Goal: Navigation & Orientation: Find specific page/section

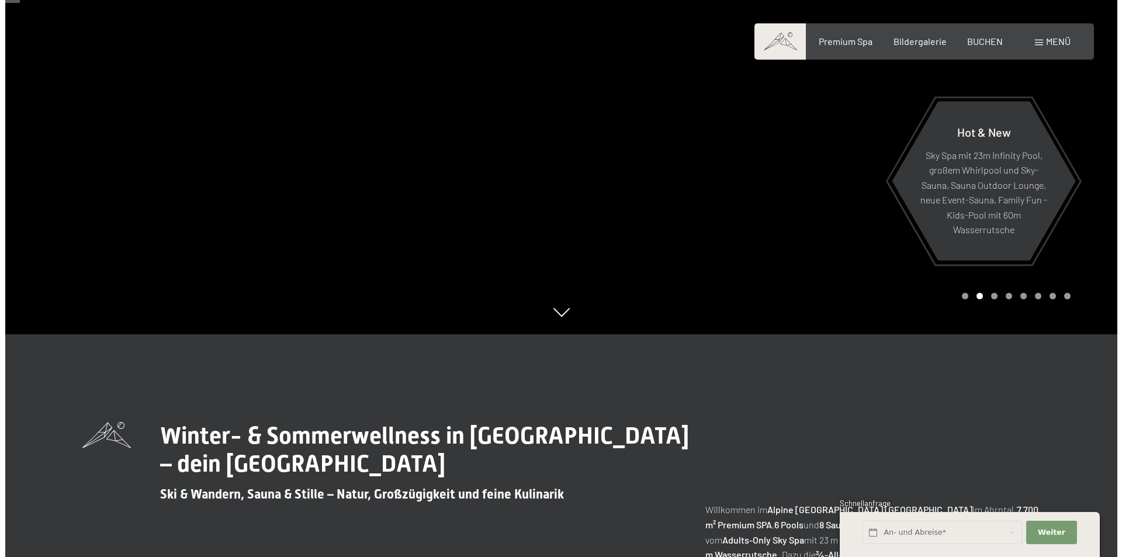
scroll to position [58, 0]
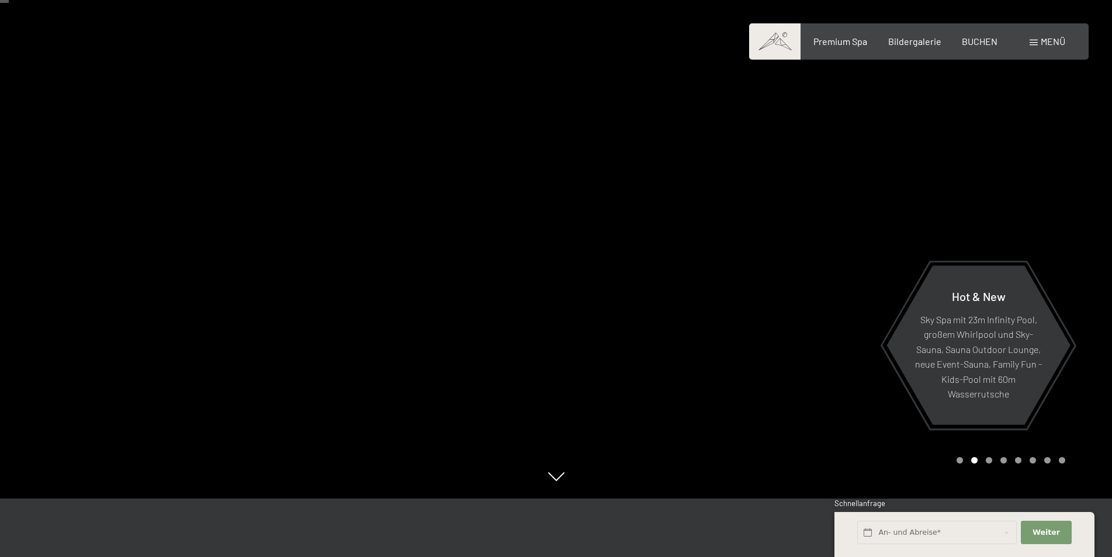
click at [1044, 43] on span "Menü" at bounding box center [1052, 41] width 25 height 11
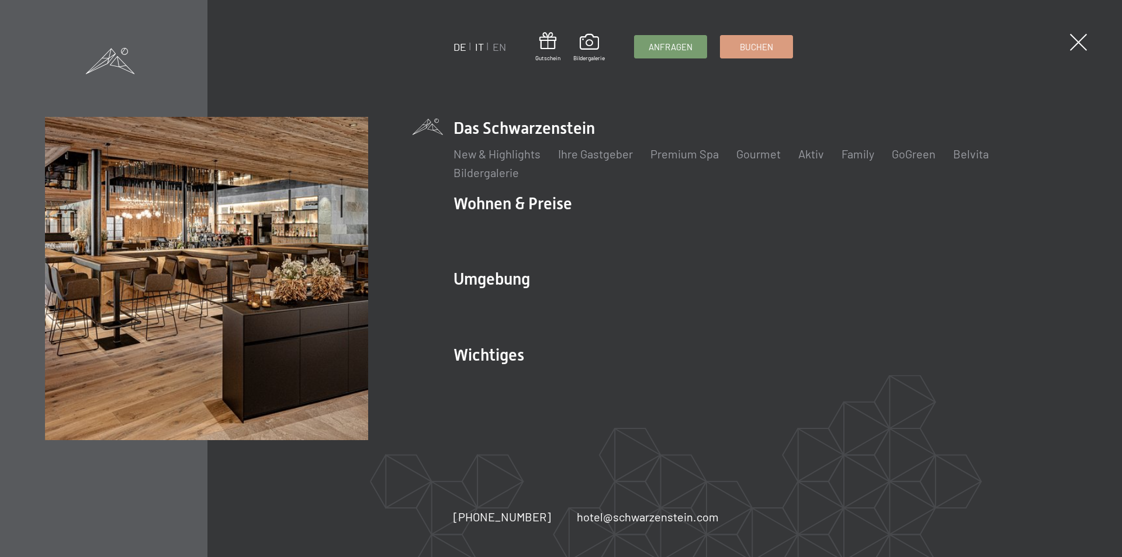
click at [477, 44] on link "IT" at bounding box center [479, 46] width 9 height 13
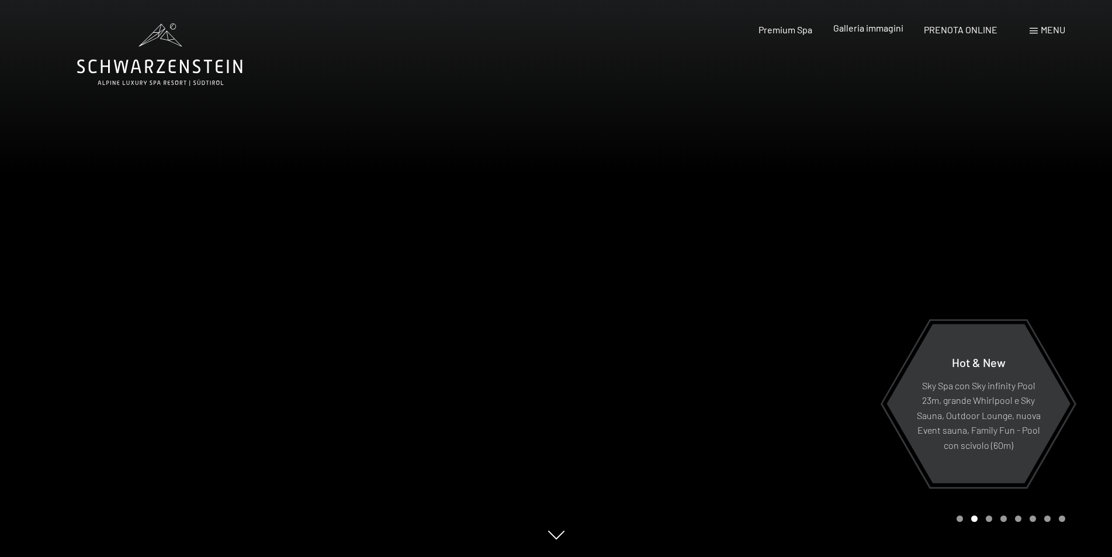
click at [893, 28] on span "Galleria immagini" at bounding box center [868, 27] width 70 height 11
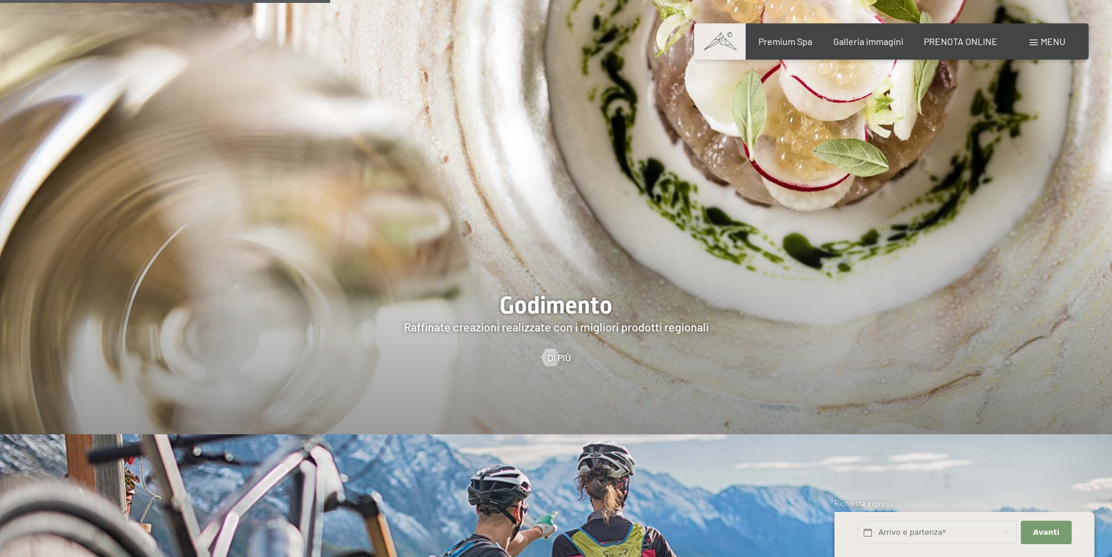
scroll to position [2278, 0]
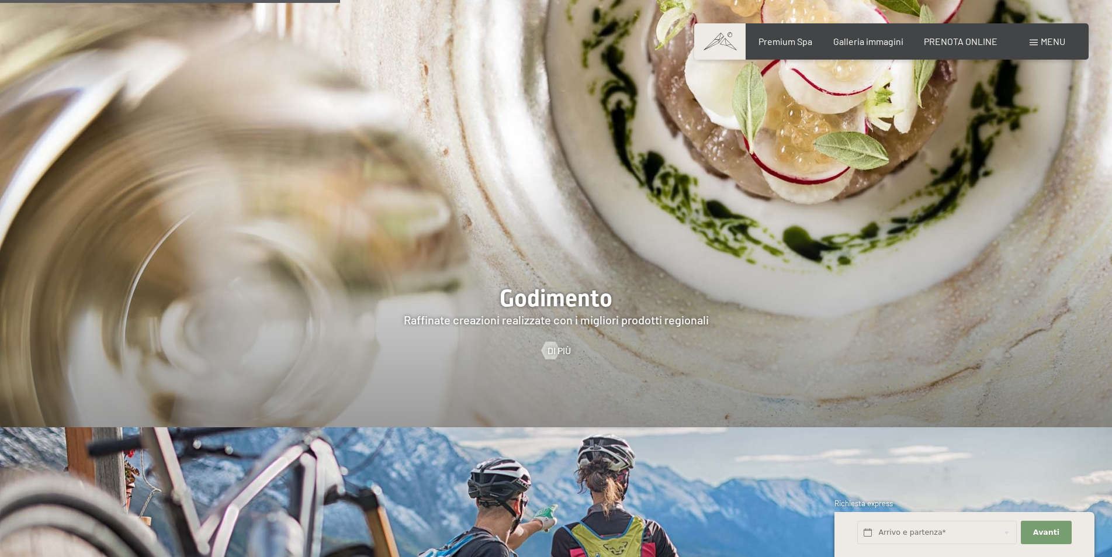
click at [582, 269] on div at bounding box center [556, 189] width 1112 height 476
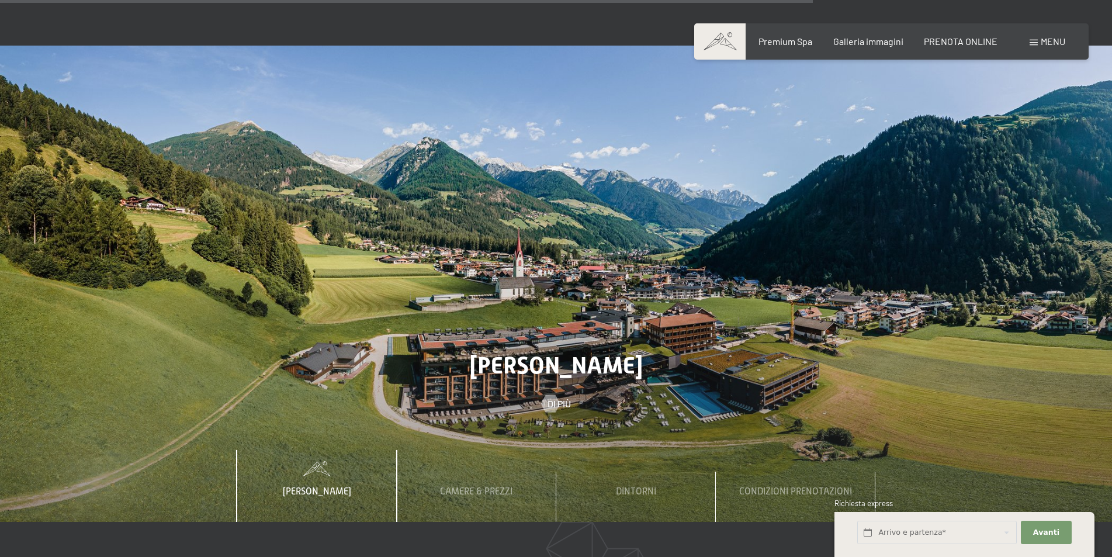
scroll to position [4966, 0]
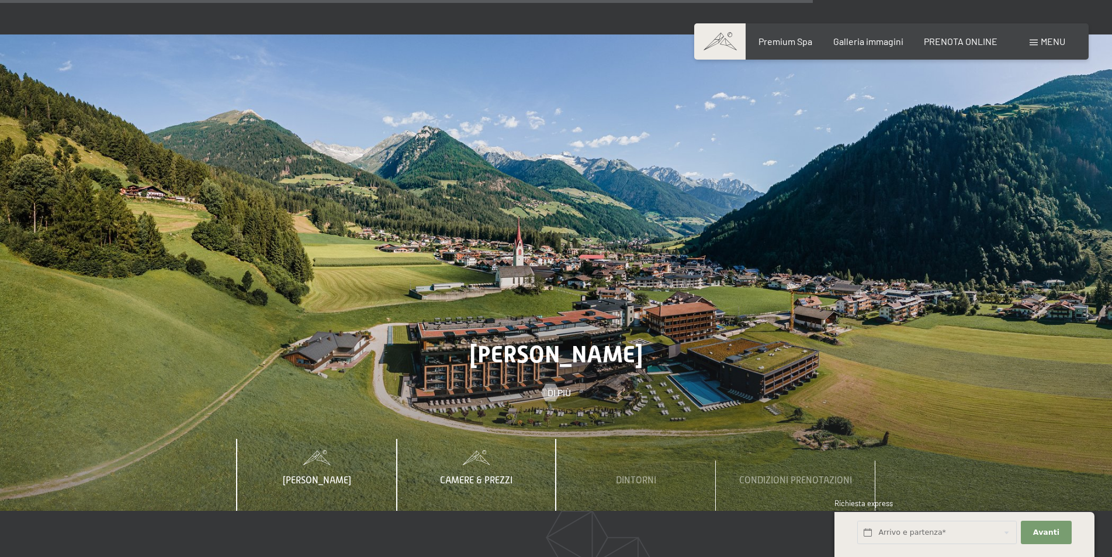
click at [467, 475] on span "Camere & Prezzi" at bounding box center [476, 480] width 72 height 11
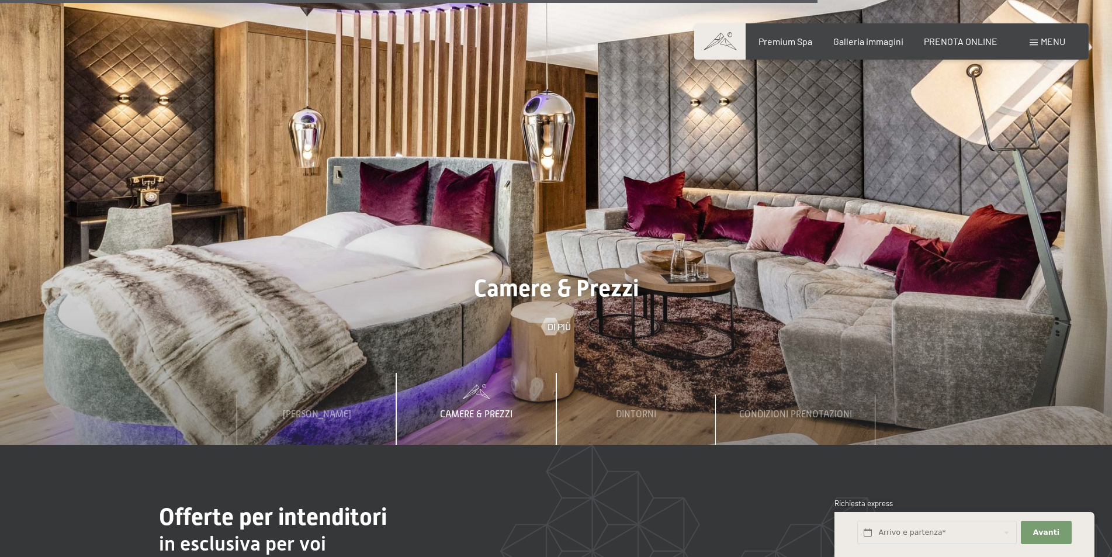
scroll to position [5024, 0]
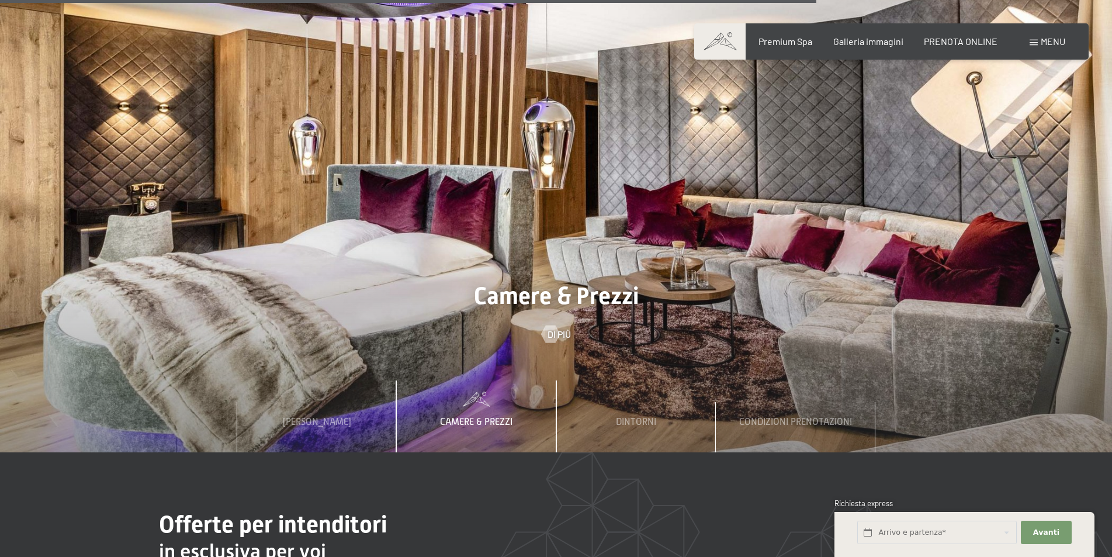
click at [500, 380] on div "Camere & Prezzi" at bounding box center [476, 415] width 90 height 71
click at [432, 380] on div "Camere & Prezzi" at bounding box center [476, 415] width 90 height 71
click at [443, 417] on span "Camere & Prezzi" at bounding box center [476, 422] width 72 height 11
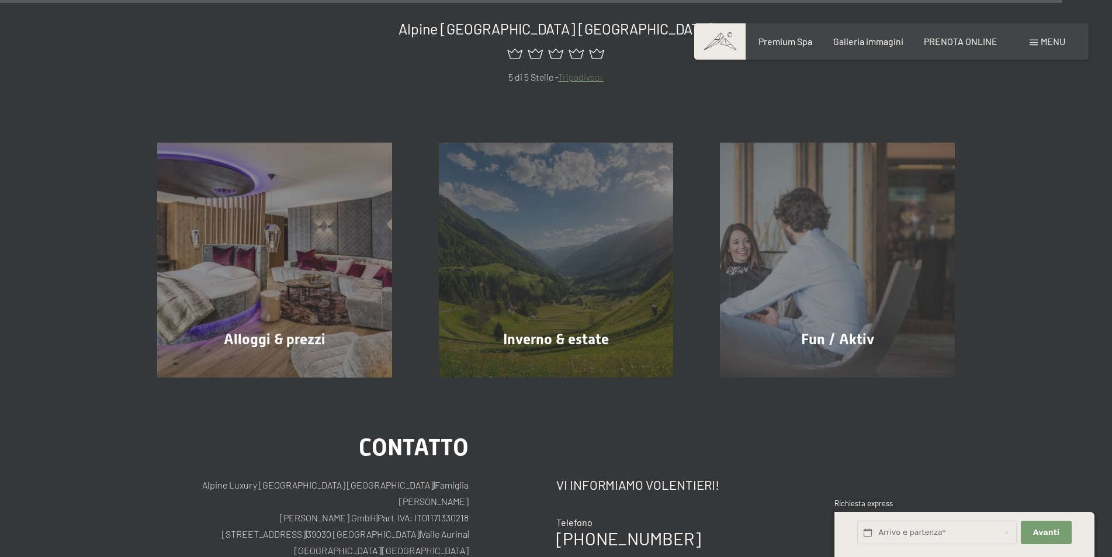
scroll to position [6543, 0]
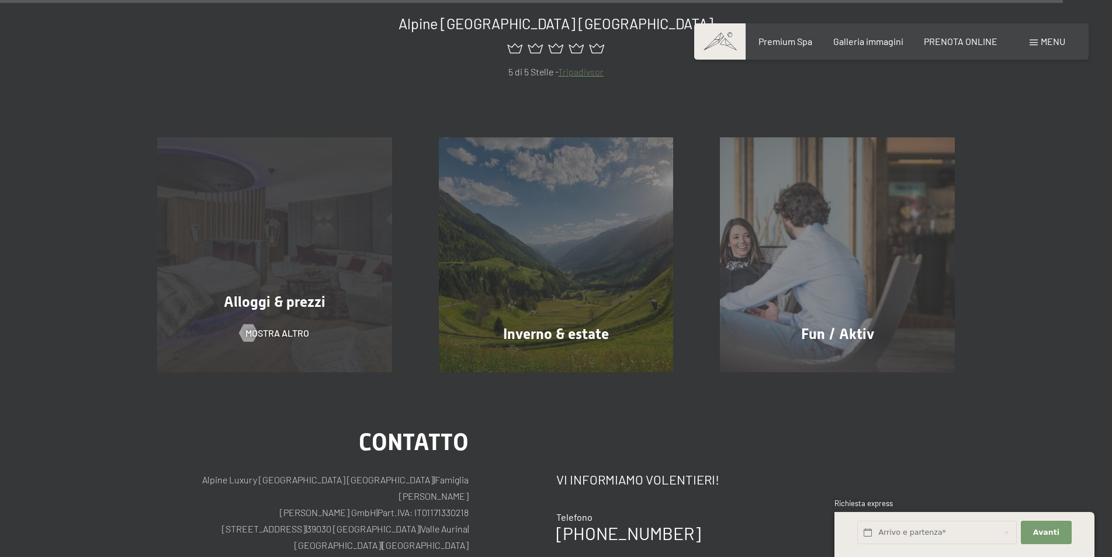
click at [280, 293] on span "Alloggi & prezzi" at bounding box center [275, 301] width 102 height 17
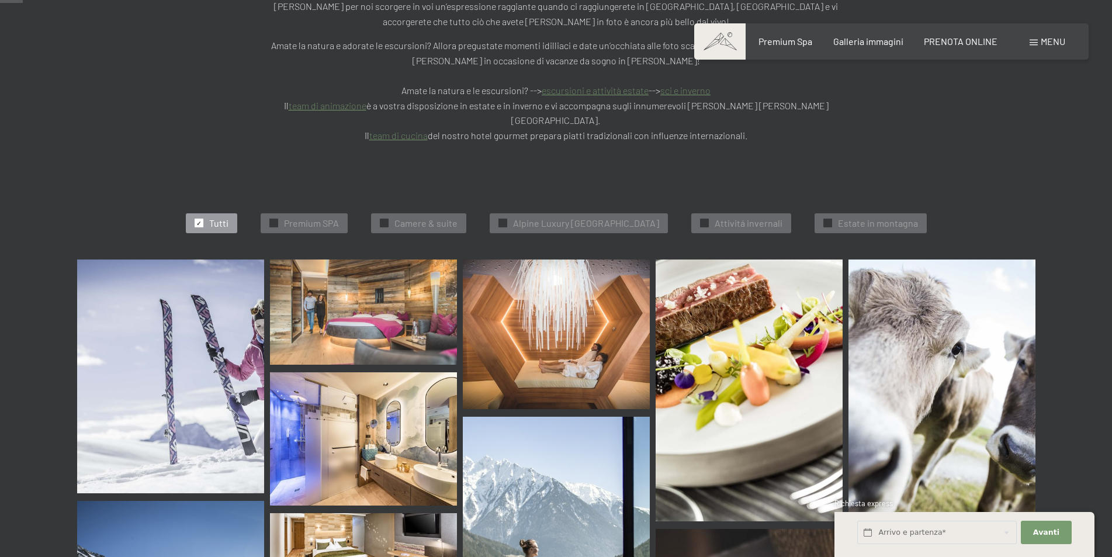
scroll to position [409, 0]
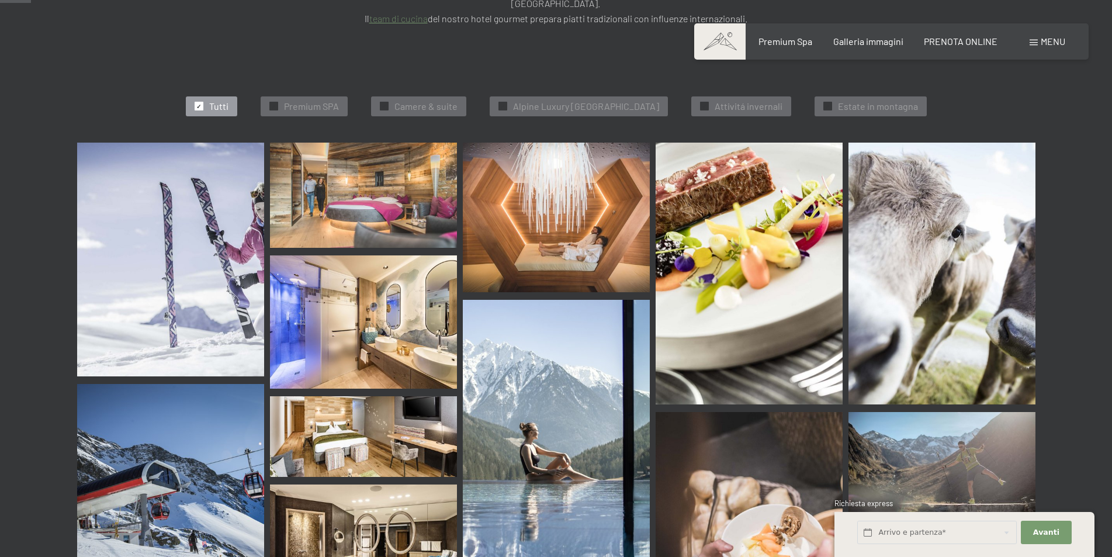
click at [193, 209] on img at bounding box center [170, 260] width 187 height 234
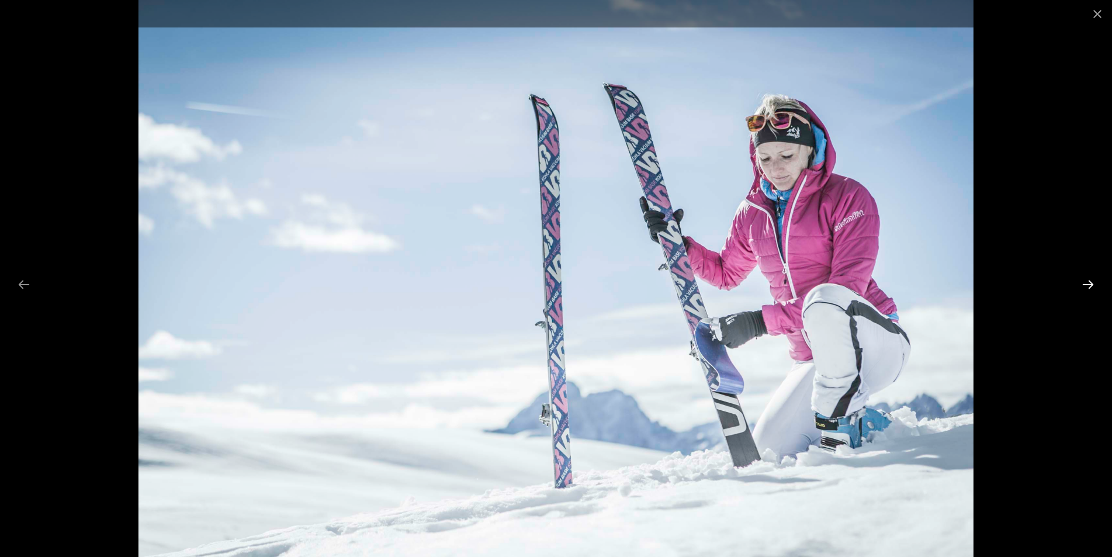
click at [1088, 287] on button "Next slide" at bounding box center [1087, 284] width 25 height 23
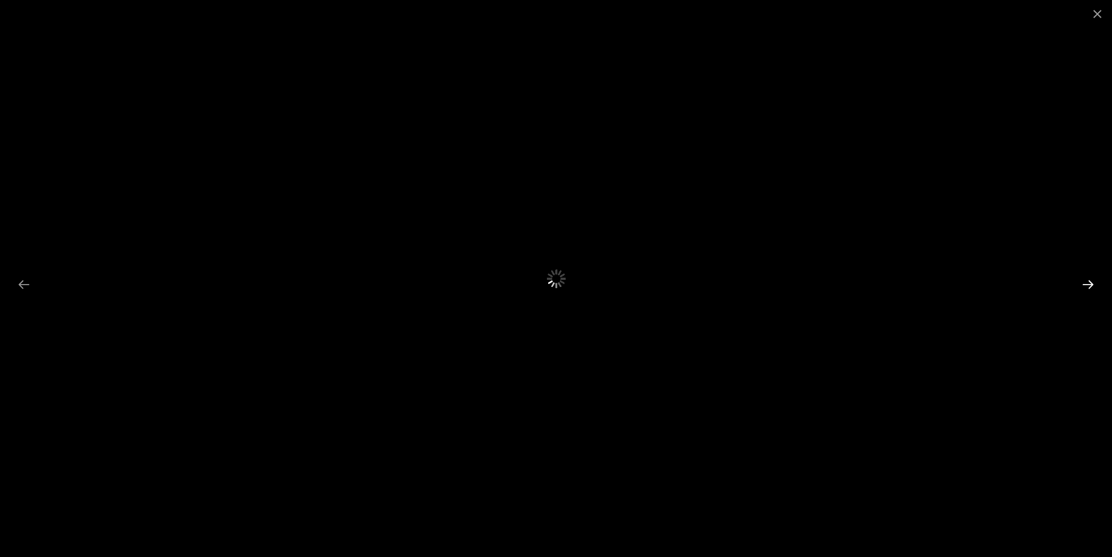
click at [1088, 287] on button "Next slide" at bounding box center [1087, 284] width 25 height 23
click at [1088, 284] on button "Next slide" at bounding box center [1087, 284] width 25 height 23
click at [1088, 283] on button "Next slide" at bounding box center [1087, 284] width 25 height 23
click at [1087, 277] on button "Next slide" at bounding box center [1087, 284] width 25 height 23
drag, startPoint x: 1087, startPoint y: 277, endPoint x: 310, endPoint y: 343, distance: 779.8
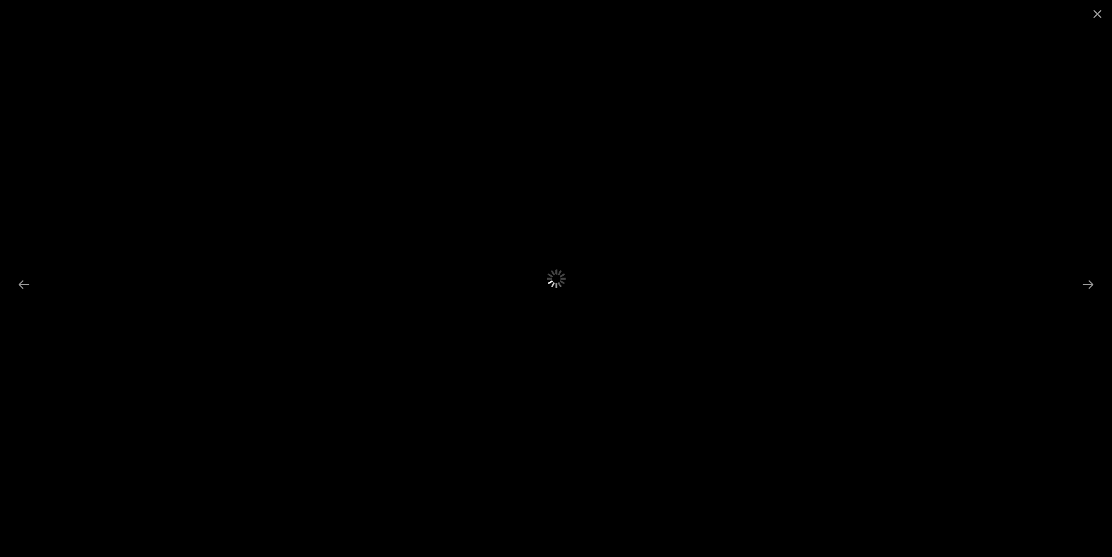
click at [1037, 289] on div at bounding box center [556, 278] width 1112 height 557
